Goal: Task Accomplishment & Management: Use online tool/utility

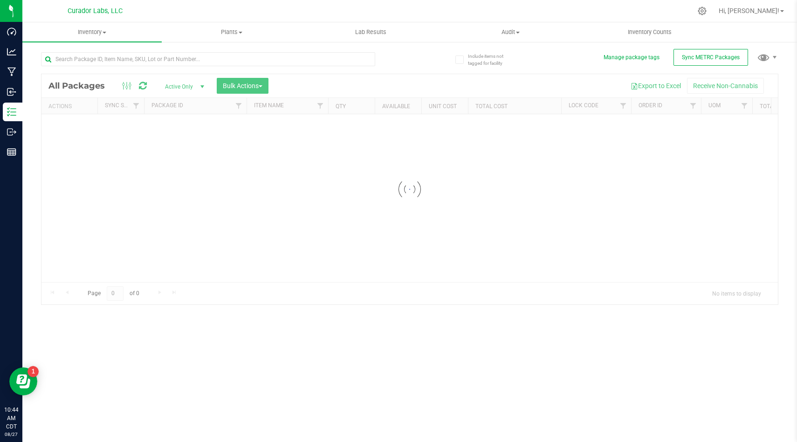
click at [623, 106] on div at bounding box center [409, 189] width 736 height 230
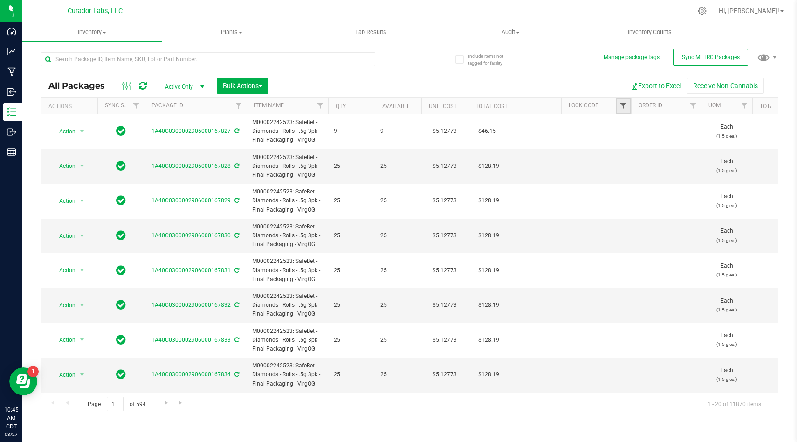
click at [623, 106] on span "Filter" at bounding box center [622, 105] width 7 height 7
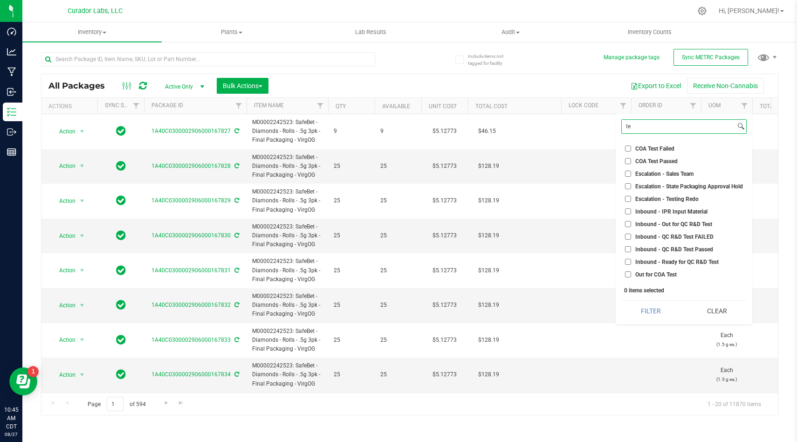
type input "t"
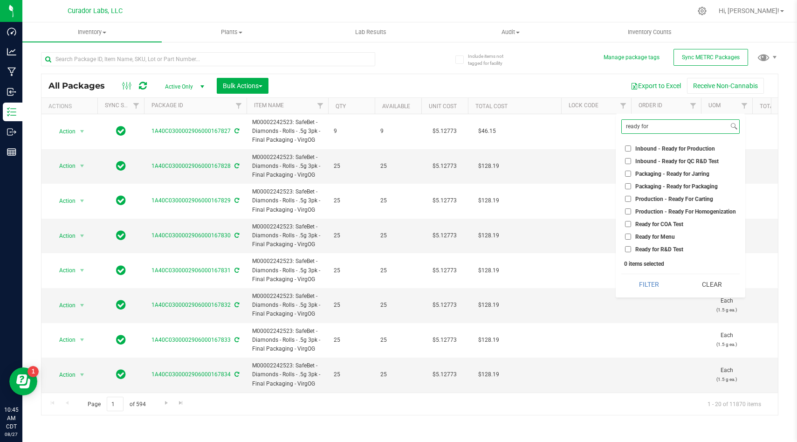
type input "ready for"
click at [628, 249] on input "Ready for R&D Test" at bounding box center [628, 249] width 6 height 6
checkbox input "true"
click at [629, 226] on input "Ready for COA Test" at bounding box center [628, 224] width 6 height 6
checkbox input "true"
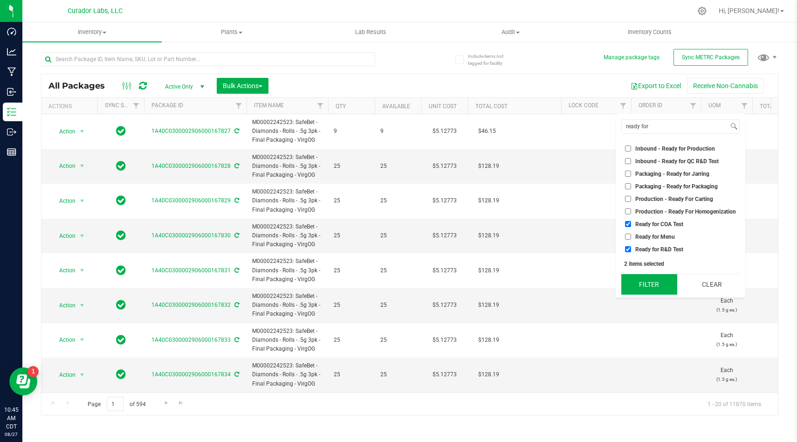
click at [632, 281] on button "Filter" at bounding box center [649, 284] width 56 height 21
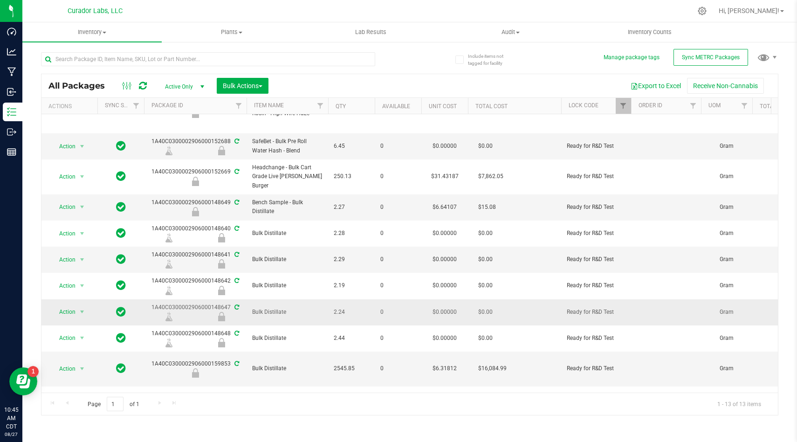
scroll to position [148, 0]
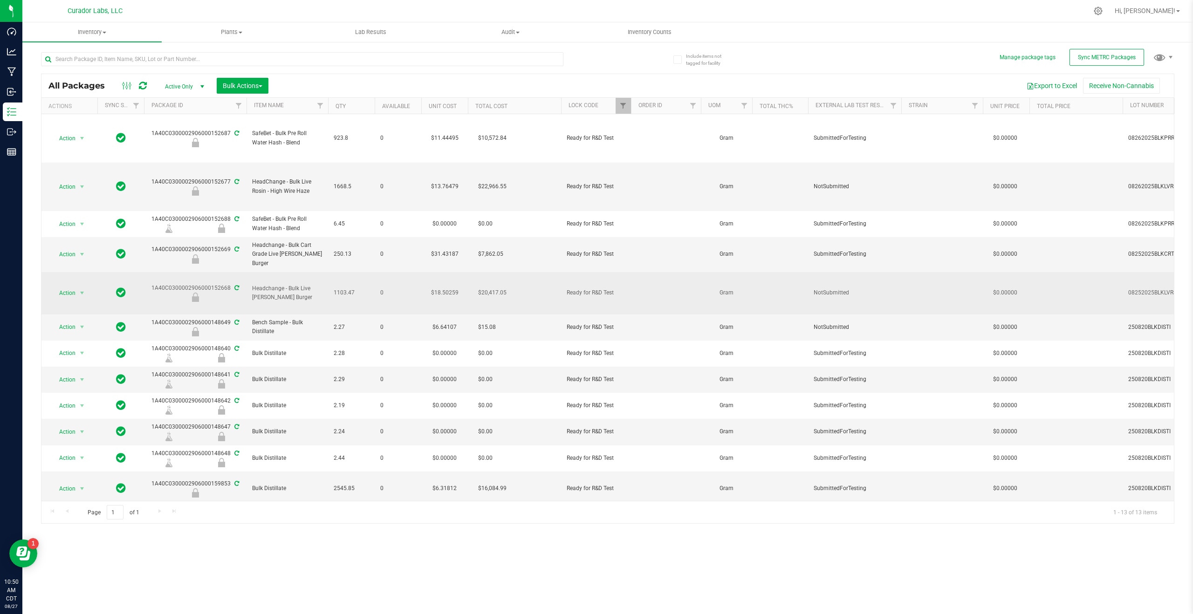
click at [234, 287] on icon at bounding box center [236, 288] width 5 height 6
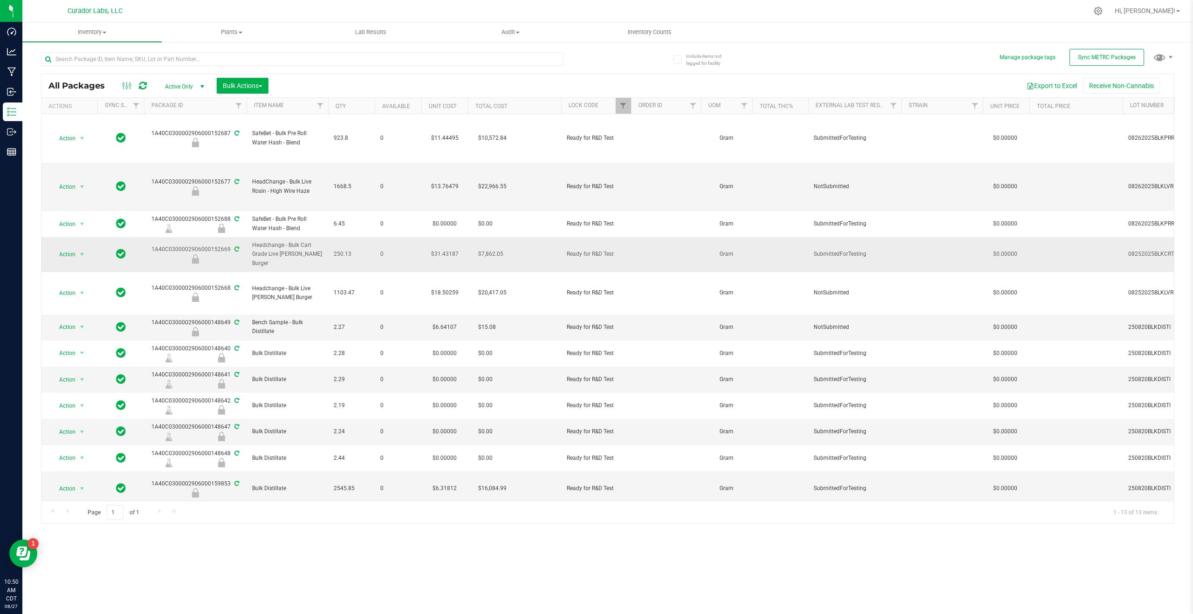
click at [237, 248] on icon at bounding box center [236, 250] width 5 height 6
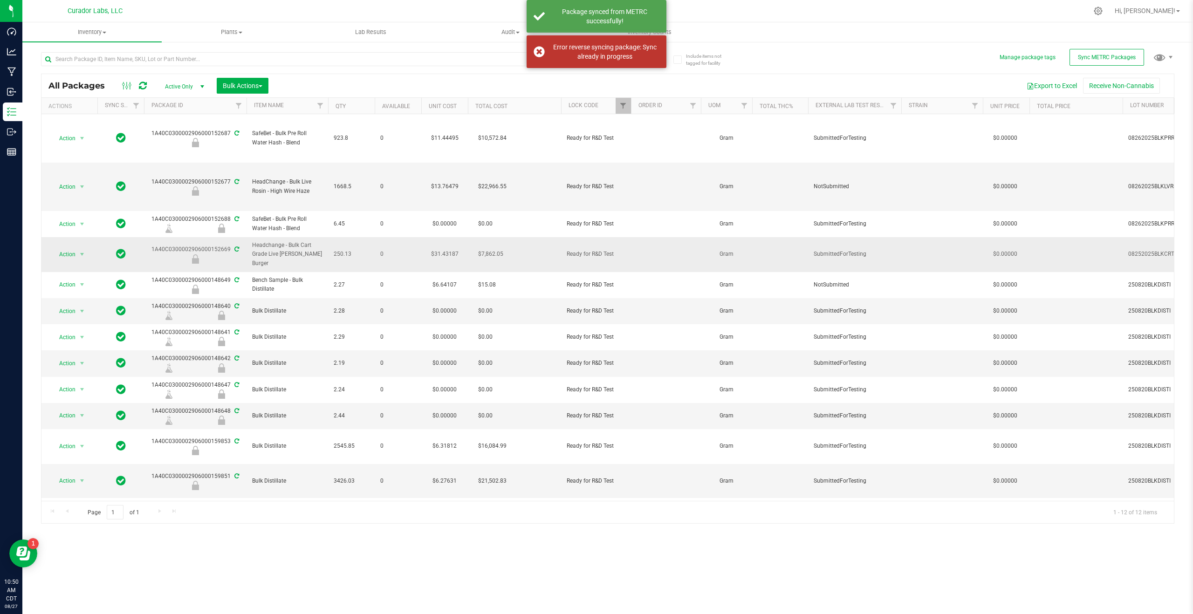
click at [293, 250] on span "Headchange - Bulk Cart Grade Live [PERSON_NAME] Burger" at bounding box center [287, 254] width 70 height 27
copy tr "Headchange - Bulk Cart Grade Live [PERSON_NAME] Burger"
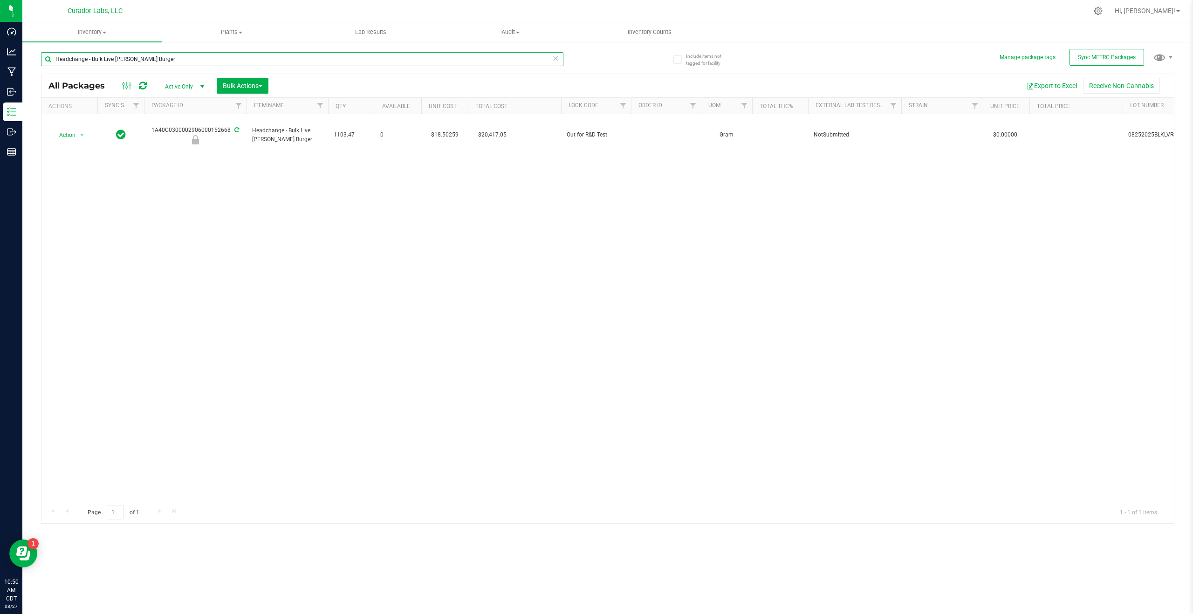
click at [194, 63] on input "Headchange - Bulk Live [PERSON_NAME] Burger" at bounding box center [302, 59] width 522 height 14
paste input "Cart Grade"
type input "Headchange - Bulk Cart Grade Live [PERSON_NAME] Burger"
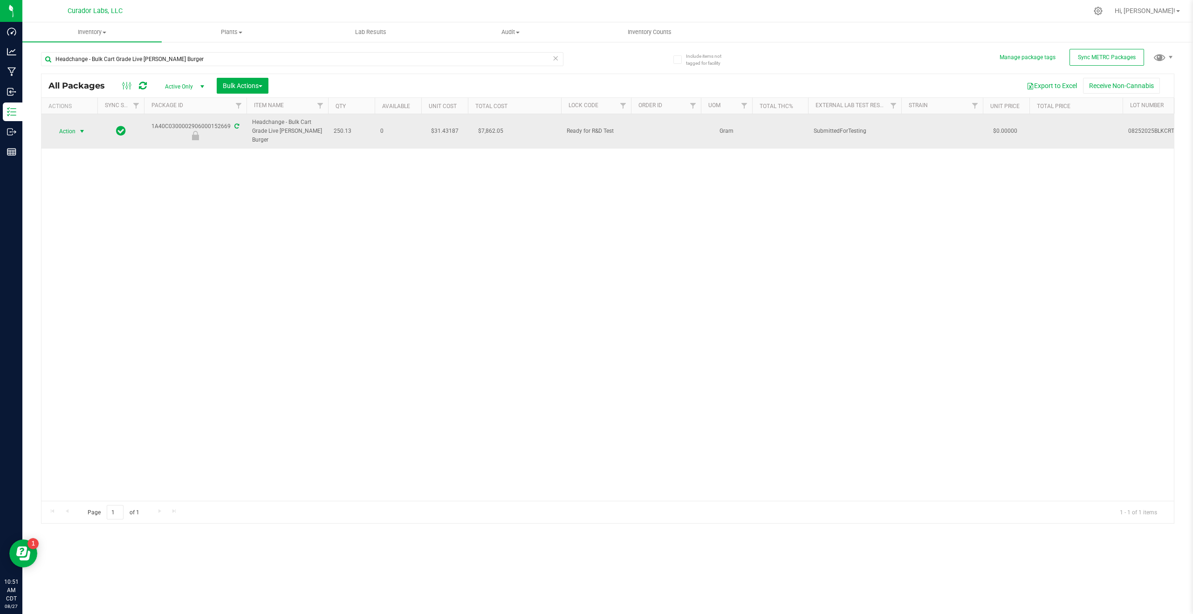
click at [74, 136] on span "Action" at bounding box center [63, 131] width 25 height 13
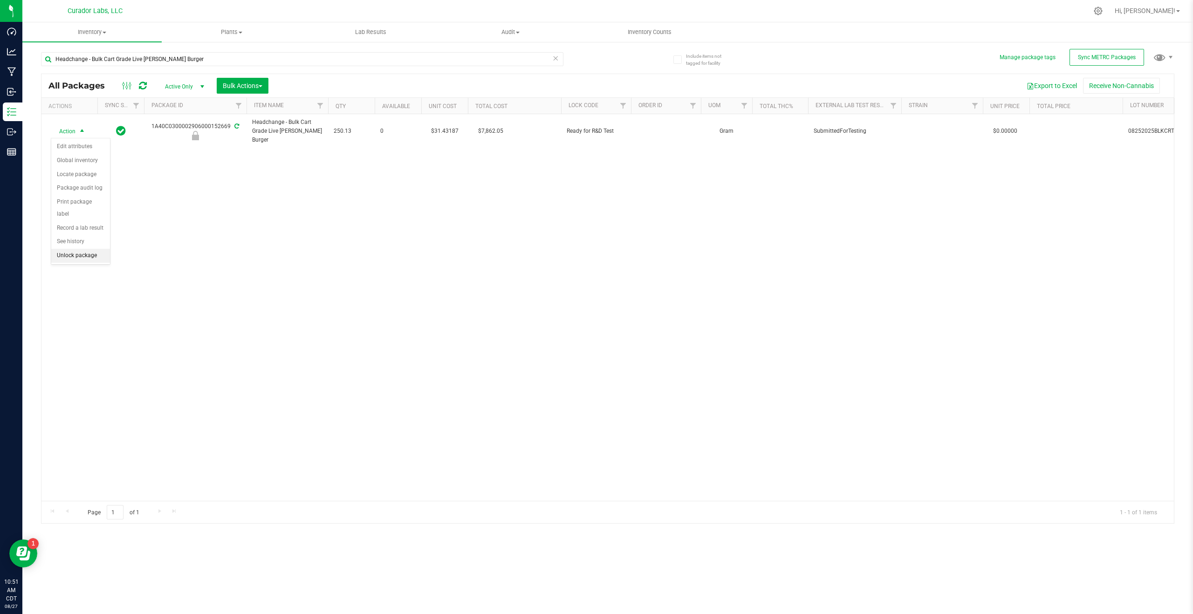
click at [75, 249] on li "Unlock package" at bounding box center [80, 256] width 59 height 14
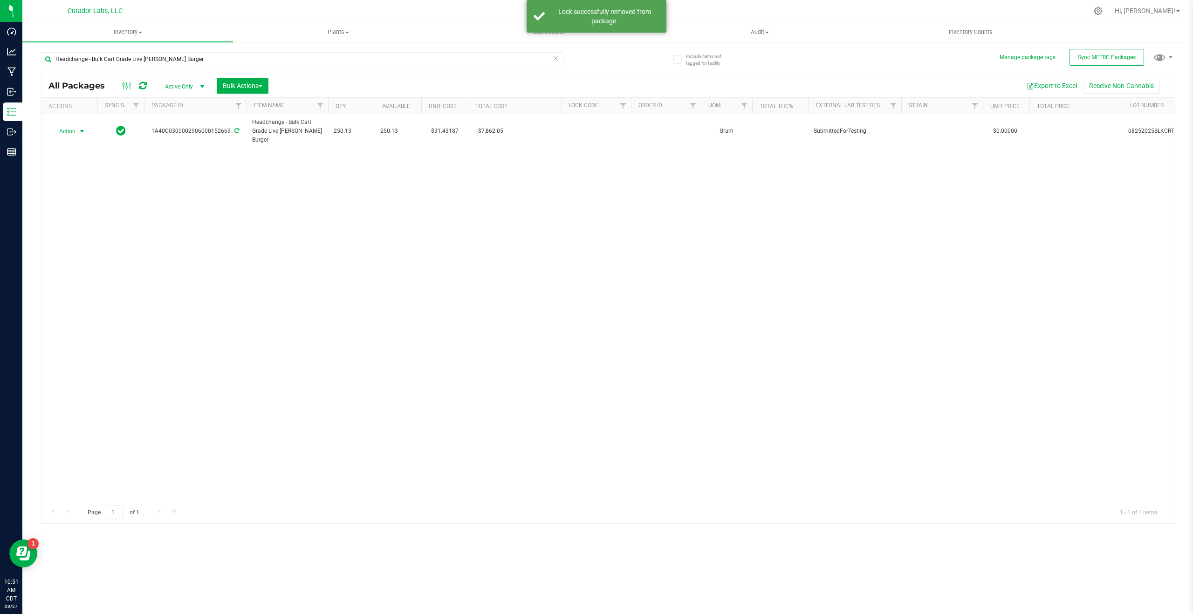
click at [76, 133] on div "Action Action Adjust qty Create package Edit attributes Global inventory Locate…" at bounding box center [69, 131] width 45 height 13
click at [76, 133] on span "select" at bounding box center [82, 131] width 12 height 13
click at [87, 216] on li "Lock package" at bounding box center [80, 216] width 59 height 14
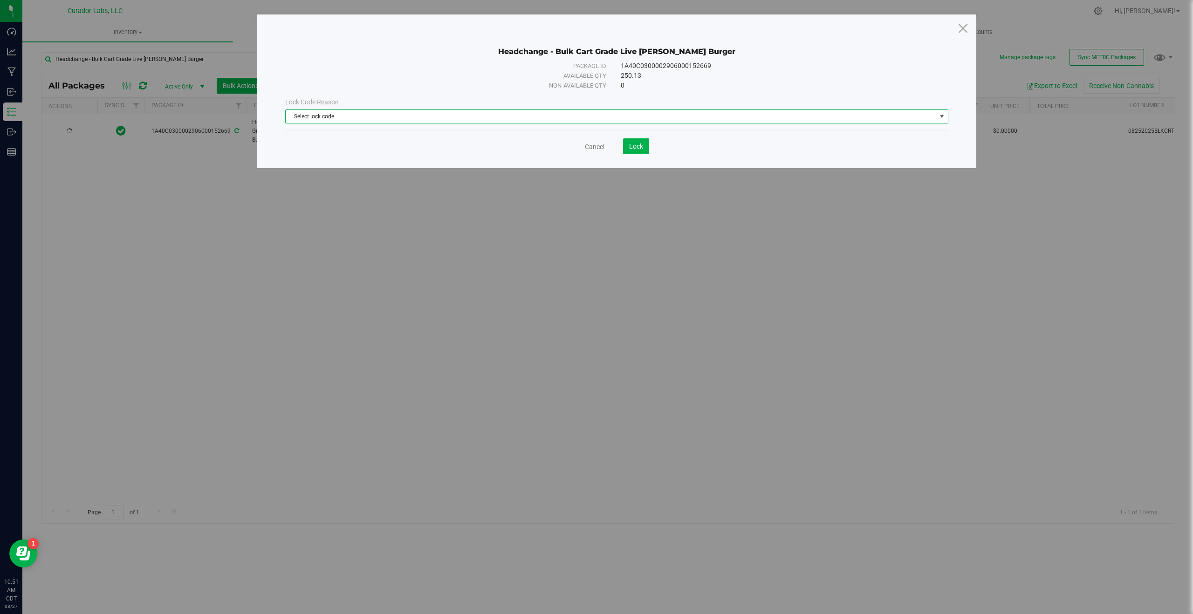
click at [439, 121] on span "Select lock code" at bounding box center [611, 116] width 651 height 13
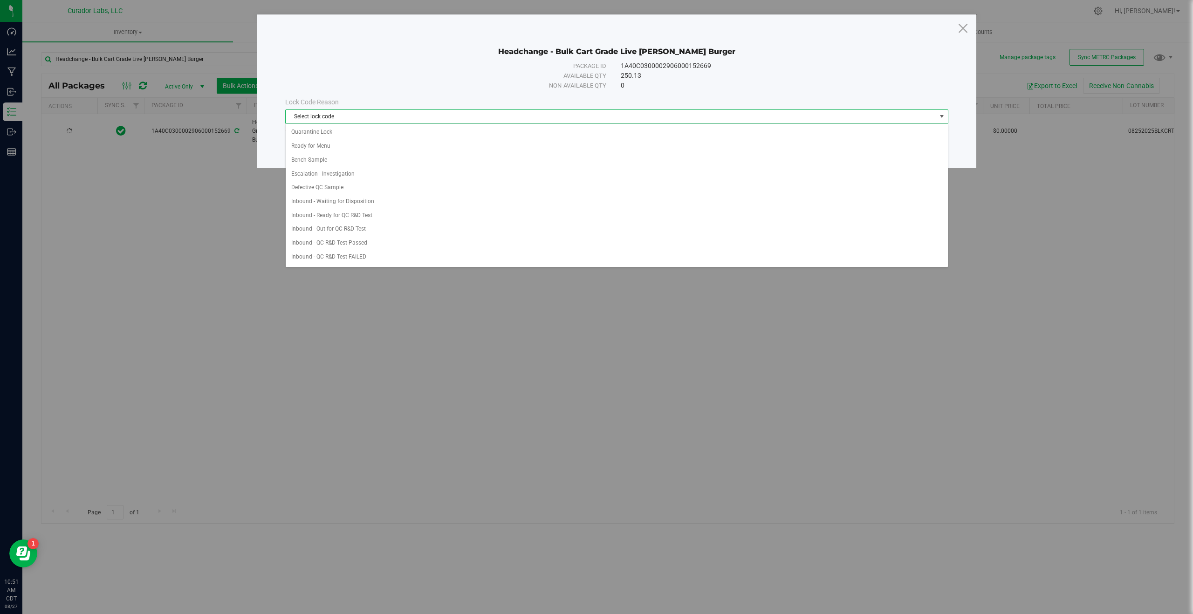
scroll to position [193, 0]
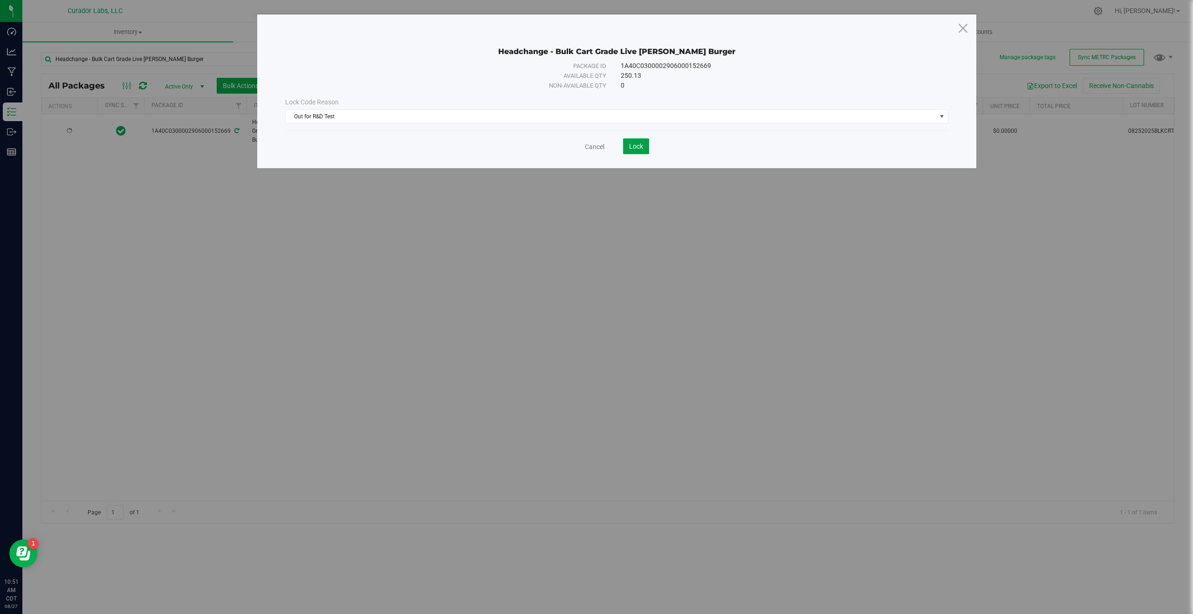
click at [642, 148] on span "Lock" at bounding box center [636, 146] width 14 height 7
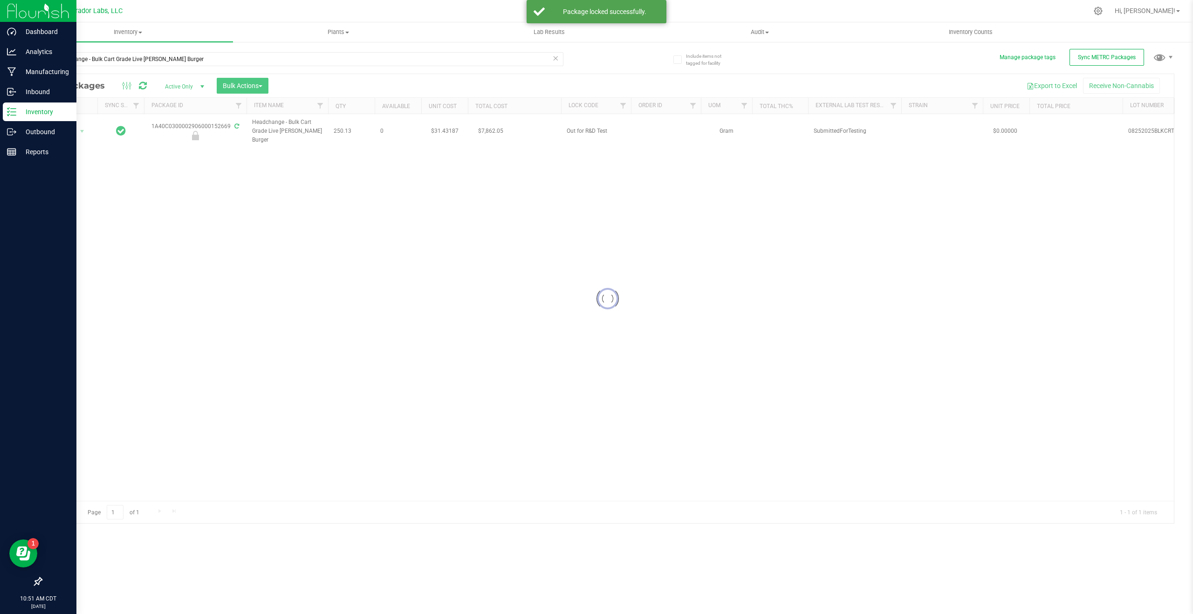
click at [19, 112] on p "Inventory" at bounding box center [44, 111] width 56 height 11
